Goal: Book appointment/travel/reservation

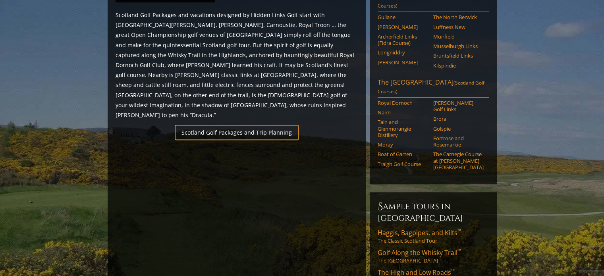
scroll to position [477, 0]
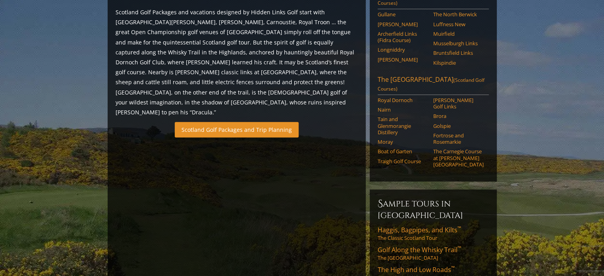
click at [245, 122] on link "Scotland Golf Packages and Trip Planning" at bounding box center [237, 129] width 124 height 15
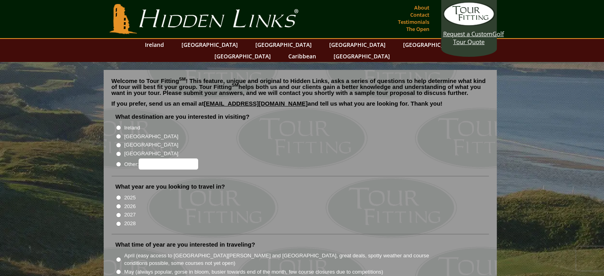
click at [119, 134] on input "[GEOGRAPHIC_DATA]" at bounding box center [118, 136] width 5 height 5
radio input "true"
click at [118, 212] on input "2027" at bounding box center [118, 214] width 5 height 5
radio input "true"
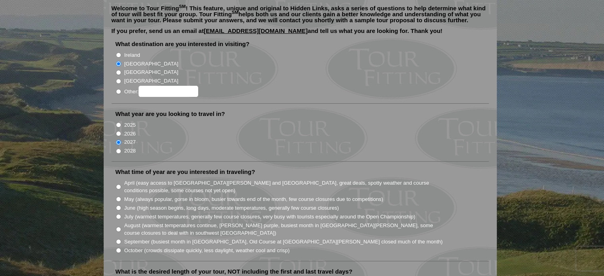
scroll to position [79, 0]
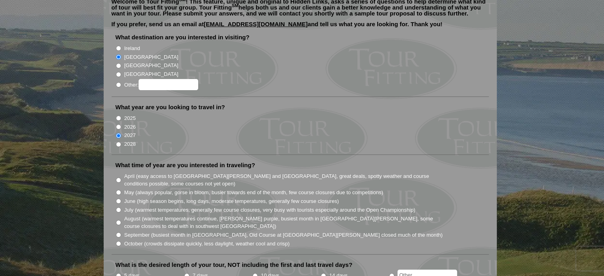
click at [116, 190] on input "May (always popular, gorse in bloom, busier towards end of the month, few cours…" at bounding box center [118, 192] width 5 height 5
radio input "true"
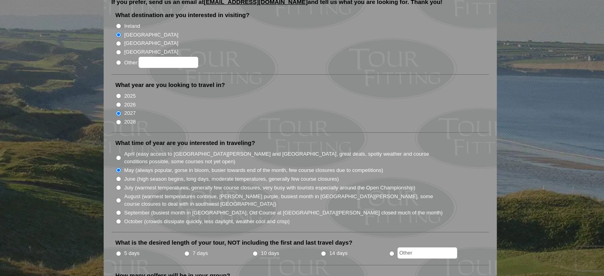
scroll to position [119, 0]
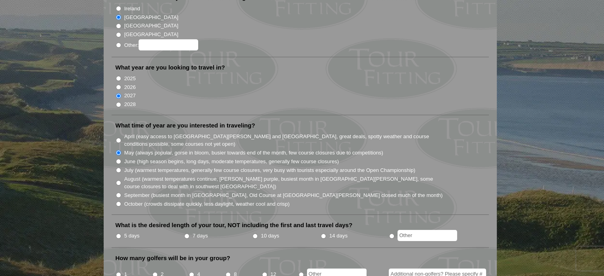
click at [121, 221] on li "What is the desired length of your tour, NOT including the first and last trave…" at bounding box center [300, 234] width 377 height 27
click at [119, 231] on li "5 days" at bounding box center [150, 236] width 68 height 10
click at [118, 234] on input "5 days" at bounding box center [118, 236] width 5 height 5
radio input "true"
click at [191, 272] on input "4" at bounding box center [191, 274] width 5 height 5
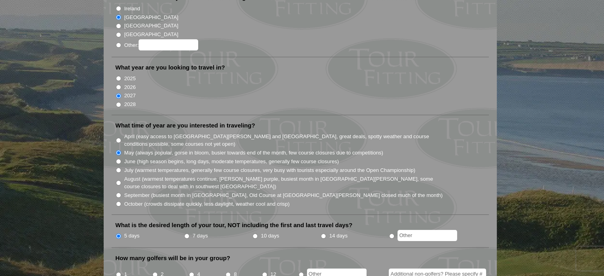
radio input "true"
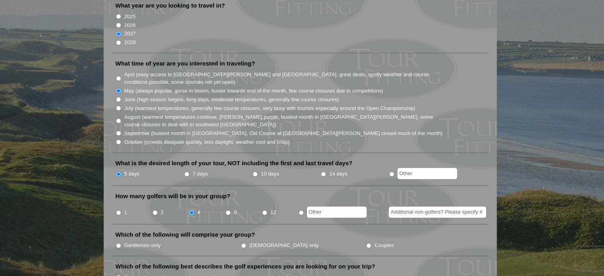
scroll to position [199, 0]
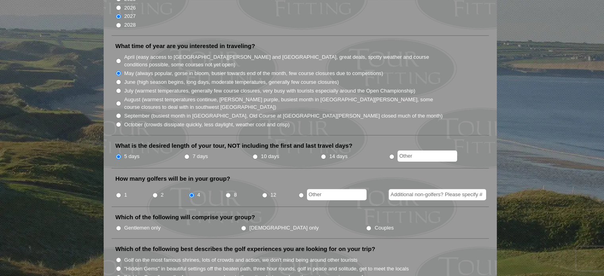
click at [118, 226] on input "Gentlemen only" at bounding box center [118, 228] width 5 height 5
radio input "true"
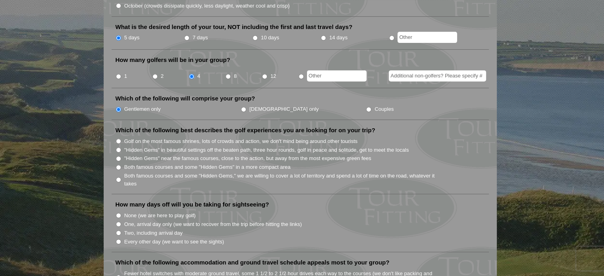
scroll to position [318, 0]
click at [118, 221] on input "One, arrival day only (we want to recover from the trip before hitting the link…" at bounding box center [118, 223] width 5 height 5
radio input "true"
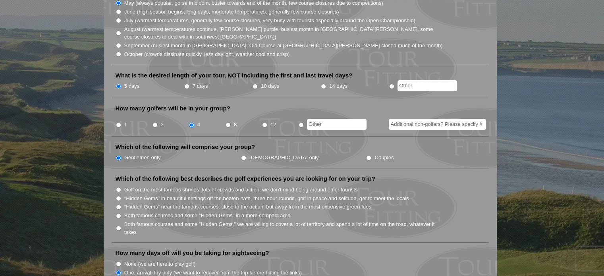
scroll to position [238, 0]
